Goal: Task Accomplishment & Management: Use online tool/utility

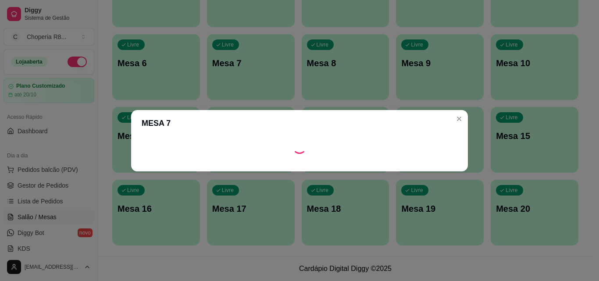
scroll to position [350, 0]
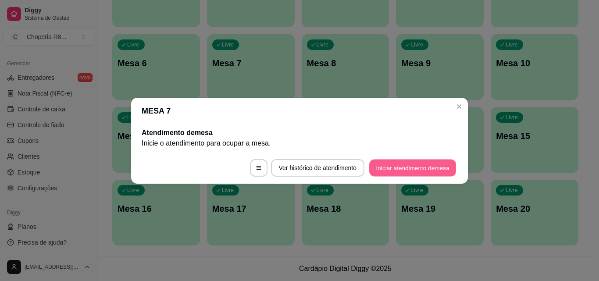
click at [411, 160] on button "Iniciar atendimento de mesa" at bounding box center [412, 167] width 87 height 17
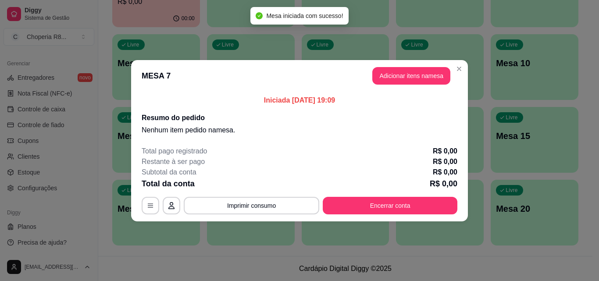
click at [425, 85] on header "MESA 7 Adicionar itens na mesa" at bounding box center [299, 76] width 337 height 32
click at [426, 80] on button "Adicionar itens na mesa" at bounding box center [411, 75] width 75 height 17
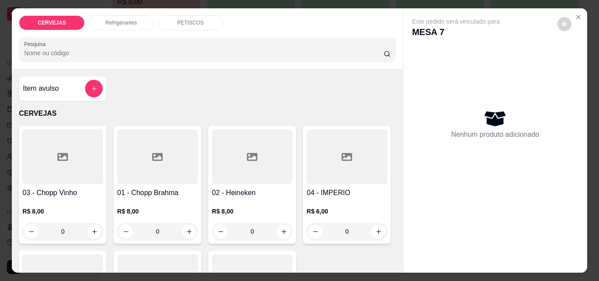
drag, startPoint x: 165, startPoint y: 235, endPoint x: 117, endPoint y: 219, distance: 50.8
click at [119, 223] on div "0" at bounding box center [157, 232] width 77 height 18
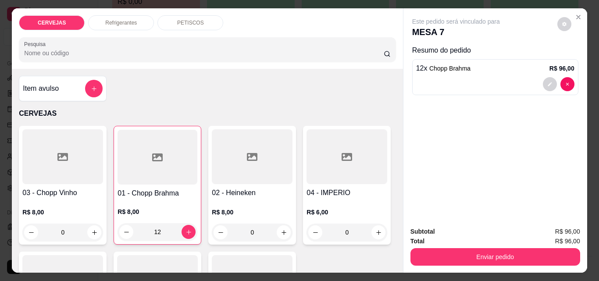
type input "12"
click at [133, 18] on div "Refrigerantes" at bounding box center [121, 22] width 66 height 15
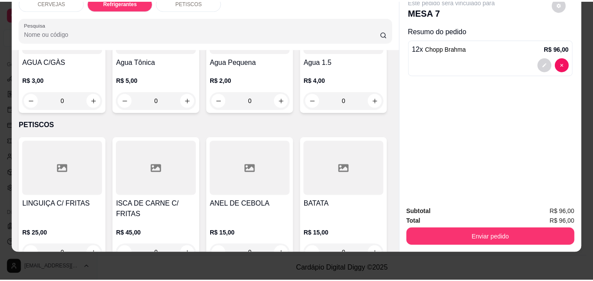
scroll to position [521, 0]
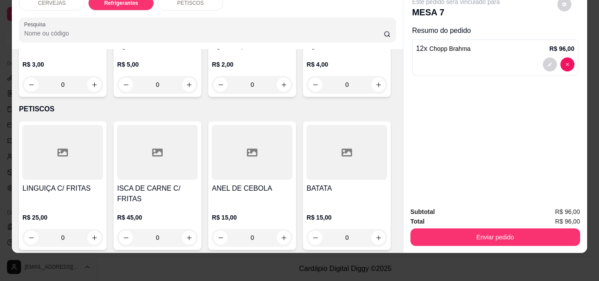
type input "1"
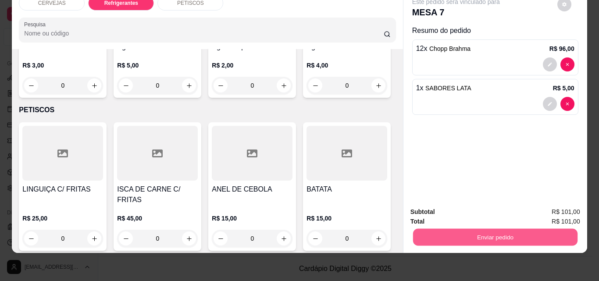
click at [444, 229] on button "Enviar pedido" at bounding box center [495, 237] width 165 height 17
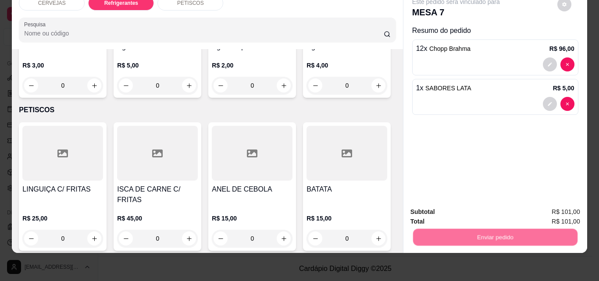
click at [456, 205] on button "Não registrar e enviar pedido" at bounding box center [466, 209] width 91 height 17
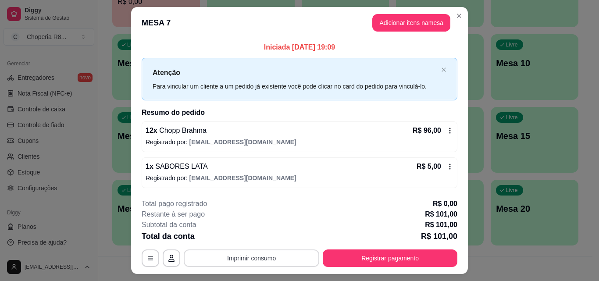
click at [282, 251] on button "Imprimir consumo" at bounding box center [252, 259] width 136 height 18
click at [263, 239] on button "IMPRESSORA" at bounding box center [251, 238] width 64 height 14
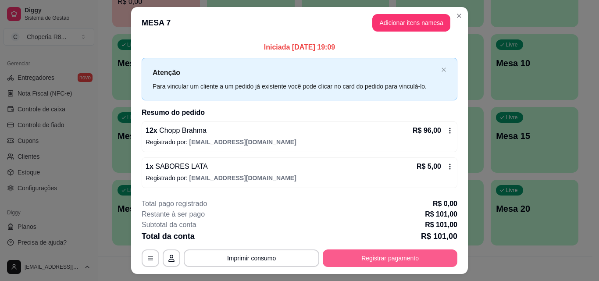
click at [352, 254] on button "Registrar pagamento" at bounding box center [390, 259] width 135 height 18
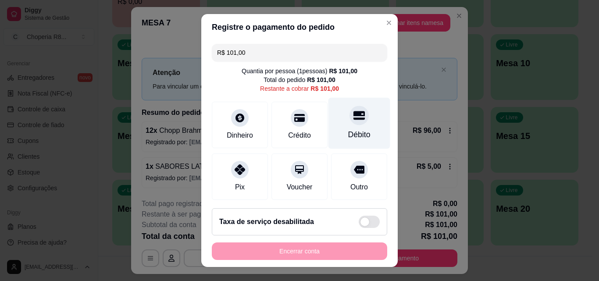
click at [340, 125] on div "Débito" at bounding box center [360, 123] width 62 height 51
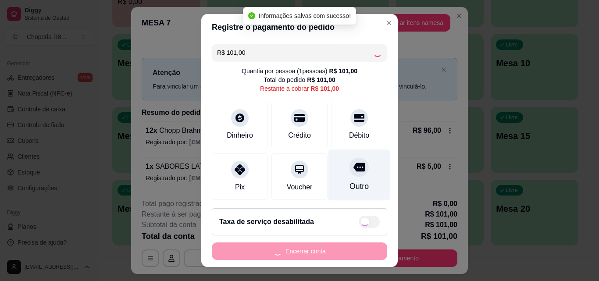
type input "R$ 0,00"
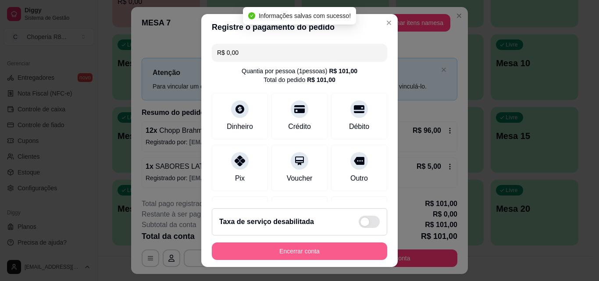
click at [316, 244] on button "Encerrar conta" at bounding box center [299, 252] width 175 height 18
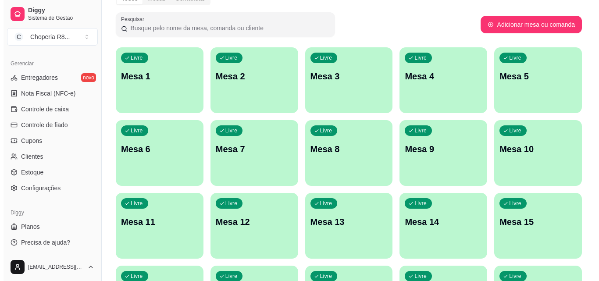
scroll to position [46, 0]
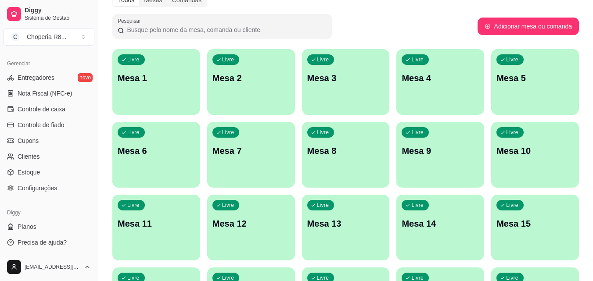
click at [412, 77] on p "Mesa 4" at bounding box center [439, 78] width 77 height 12
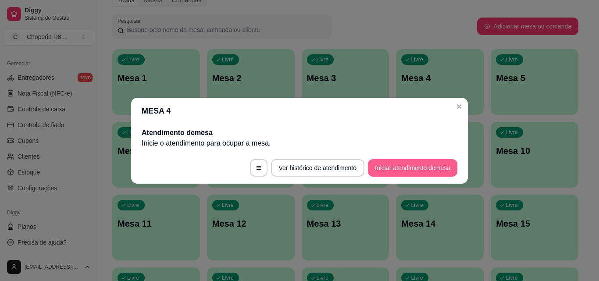
click at [386, 163] on button "Iniciar atendimento de mesa" at bounding box center [413, 168] width 90 height 18
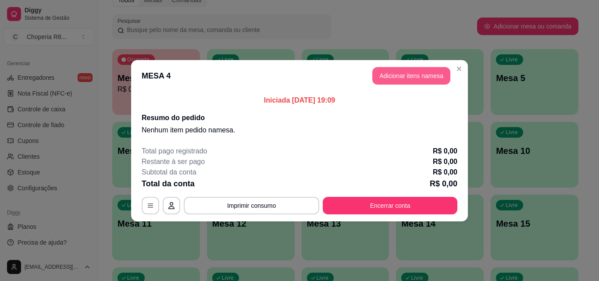
click at [403, 80] on button "Adicionar itens na mesa" at bounding box center [411, 76] width 78 height 18
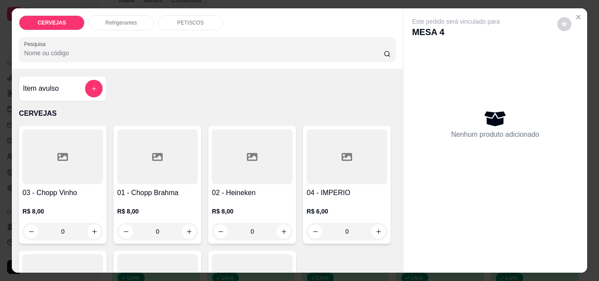
drag, startPoint x: 167, startPoint y: 227, endPoint x: 122, endPoint y: 227, distance: 44.8
click at [122, 227] on div "0" at bounding box center [157, 232] width 77 height 18
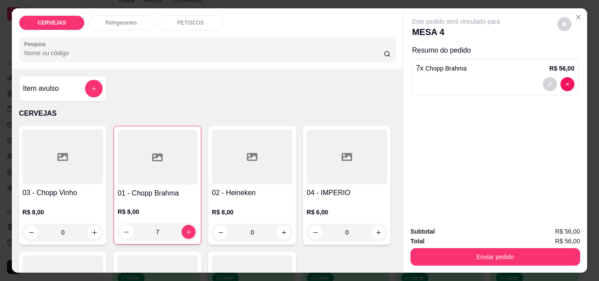
type input "7"
click at [147, 21] on div "Refrigerantes" at bounding box center [121, 22] width 66 height 15
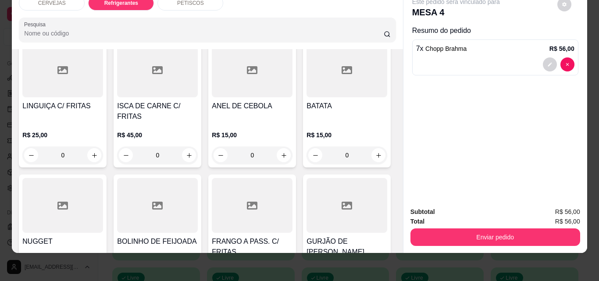
scroll to position [609, 0]
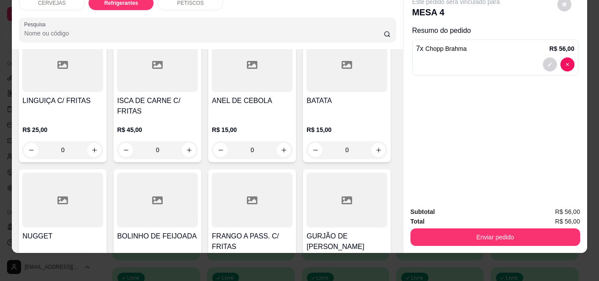
type input "1"
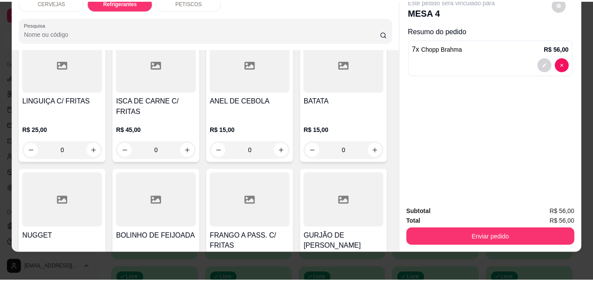
scroll to position [609, 0]
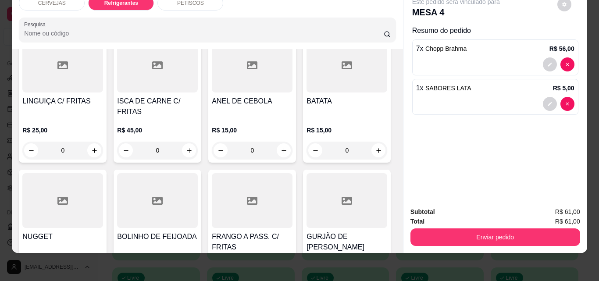
click at [498, 241] on div "Subtotal R$ 61,00 Total R$ 61,00 Enviar pedido" at bounding box center [496, 226] width 184 height 53
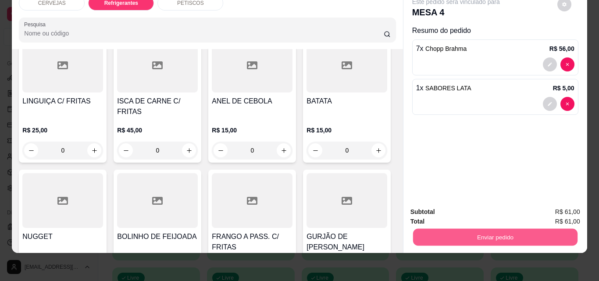
click at [498, 233] on button "Enviar pedido" at bounding box center [495, 237] width 165 height 17
click at [440, 214] on button "Não registrar e enviar pedido" at bounding box center [466, 209] width 89 height 16
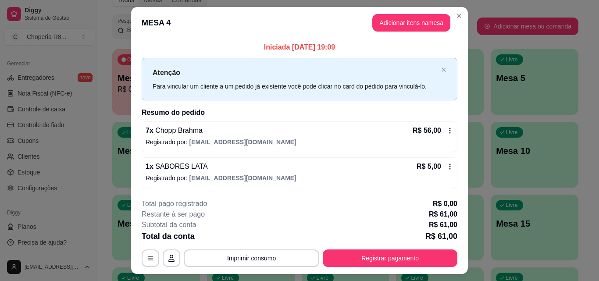
click at [305, 249] on div "**********" at bounding box center [300, 233] width 316 height 68
click at [293, 253] on button "Imprimir consumo" at bounding box center [252, 259] width 136 height 18
click at [267, 236] on button "IMPRESSORA" at bounding box center [250, 238] width 61 height 14
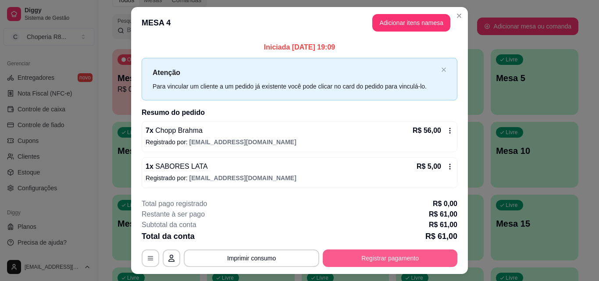
click at [392, 262] on button "Registrar pagamento" at bounding box center [390, 259] width 135 height 18
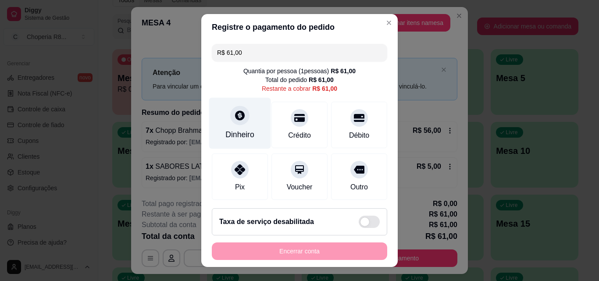
click at [244, 130] on div "Dinheiro" at bounding box center [240, 134] width 29 height 11
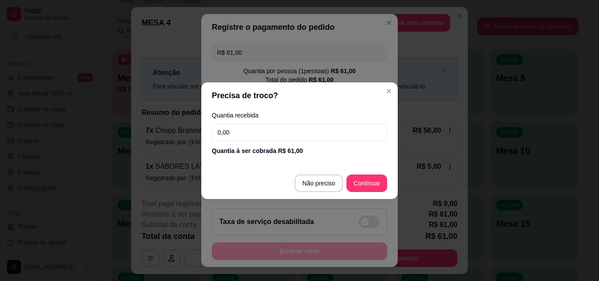
click at [281, 137] on input "0,00" at bounding box center [299, 133] width 175 height 18
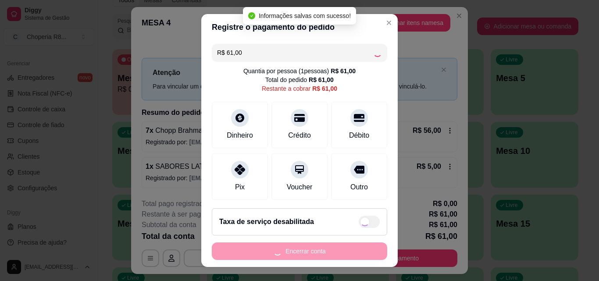
type input "R$ 0,00"
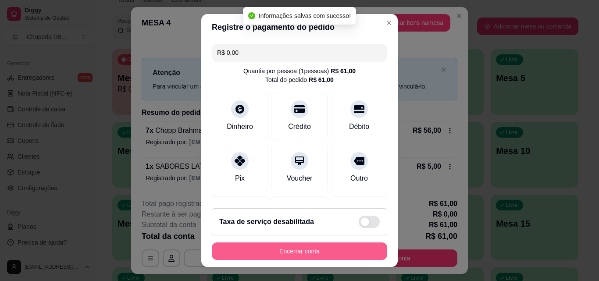
click at [327, 253] on button "Encerrar conta" at bounding box center [299, 252] width 175 height 18
